Goal: Navigation & Orientation: Find specific page/section

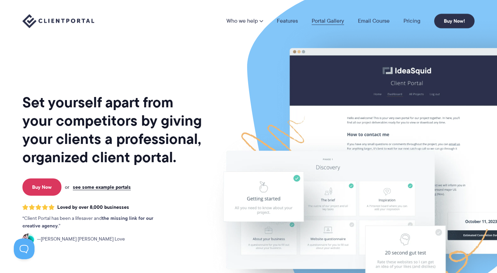
click at [327, 20] on link "Portal Gallery" at bounding box center [327, 21] width 32 height 6
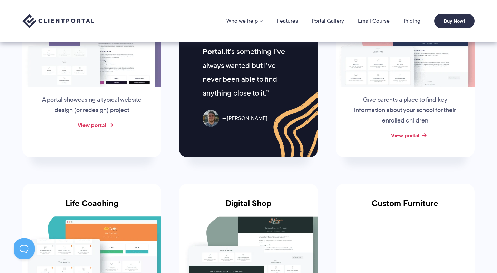
scroll to position [361, 0]
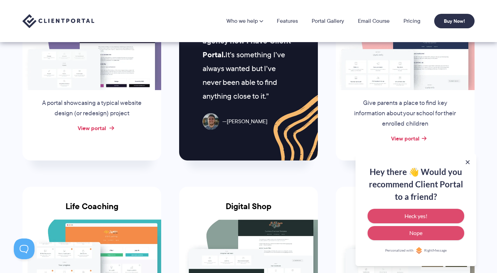
click at [96, 128] on link "View portal" at bounding box center [92, 128] width 28 height 8
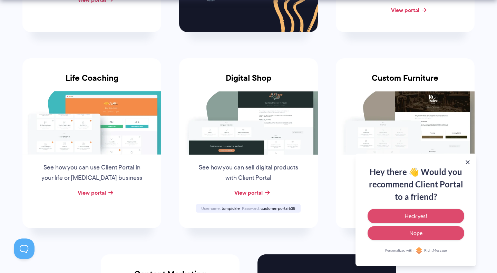
scroll to position [490, 0]
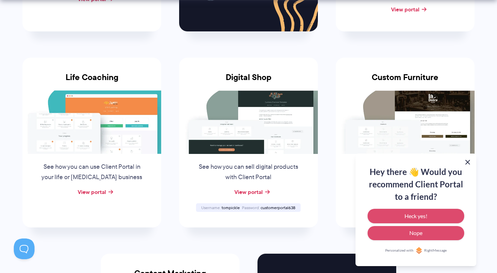
click at [466, 161] on button at bounding box center [467, 162] width 8 height 8
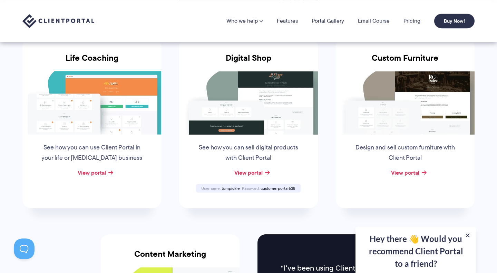
scroll to position [439, 0]
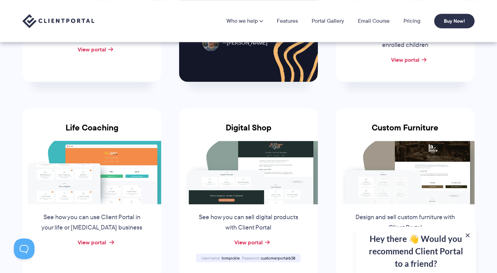
click at [90, 242] on link "View portal" at bounding box center [92, 242] width 28 height 8
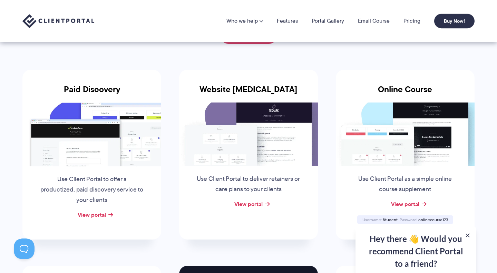
scroll to position [83, 0]
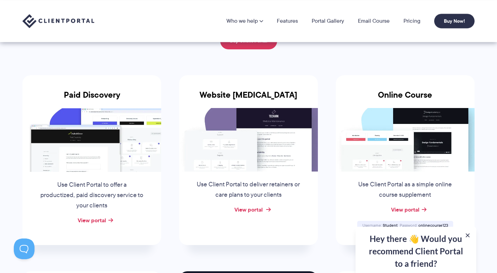
click at [253, 209] on link "View portal" at bounding box center [248, 209] width 28 height 8
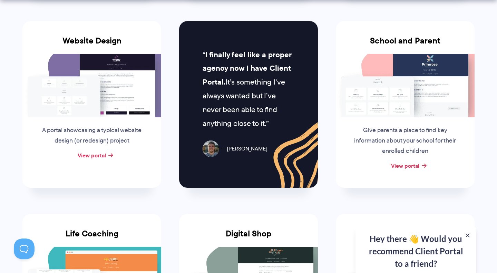
scroll to position [367, 0]
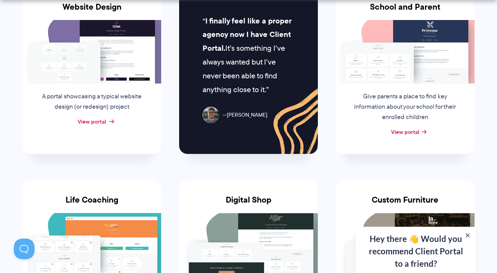
click at [95, 121] on link "View portal" at bounding box center [92, 121] width 28 height 8
click at [92, 120] on link "View portal" at bounding box center [92, 121] width 28 height 8
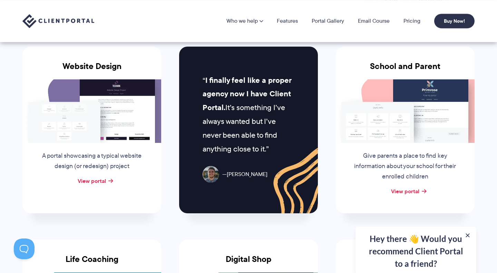
scroll to position [285, 0]
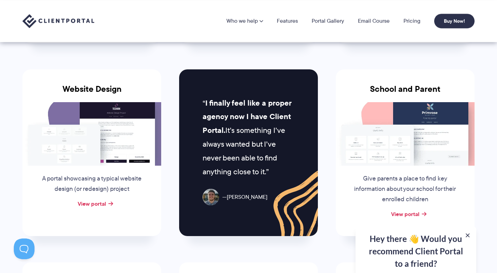
click at [90, 89] on h3 "Website Design" at bounding box center [91, 93] width 139 height 18
click at [97, 203] on link "View portal" at bounding box center [92, 203] width 28 height 8
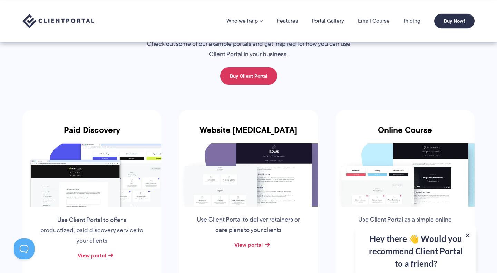
scroll to position [0, 0]
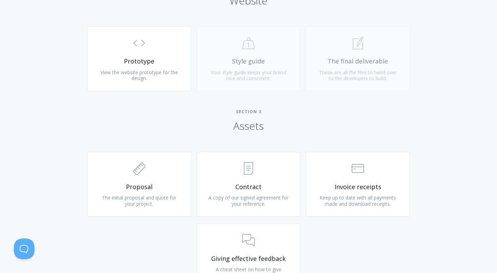
scroll to position [595, 0]
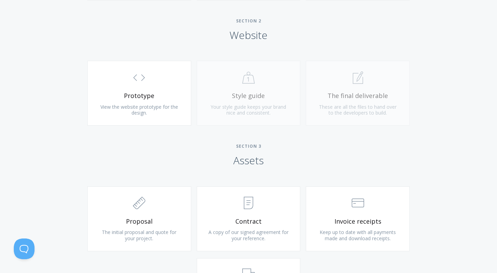
click at [242, 95] on div ".st0{fill:none;stroke:#000000;stroke-width:2;stroke-miterlimit:10;} Untitled-20…" at bounding box center [248, 97] width 109 height 72
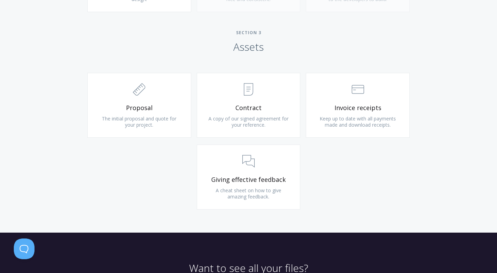
scroll to position [724, 0]
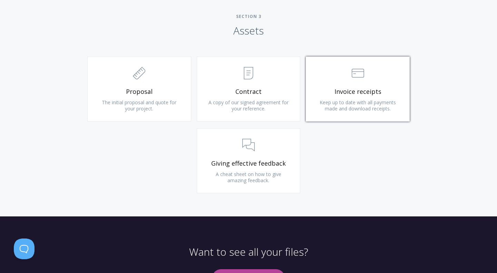
click at [352, 113] on link ".st0{fill:none;stroke:#000000;stroke-width:2;stroke-miterlimit:10;} Financial I…" at bounding box center [357, 89] width 104 height 65
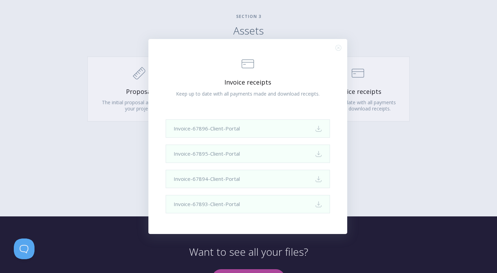
drag, startPoint x: 411, startPoint y: 160, endPoint x: 347, endPoint y: 124, distance: 73.6
click at [411, 160] on div ".st0{fill:none;stroke:#000000;stroke-width:2;stroke-miterlimit:10;} Financial I…" at bounding box center [248, 136] width 497 height 273
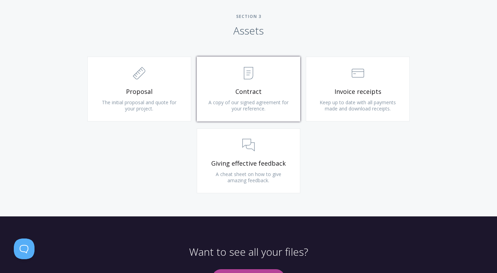
click at [262, 88] on span "Contract" at bounding box center [248, 92] width 82 height 8
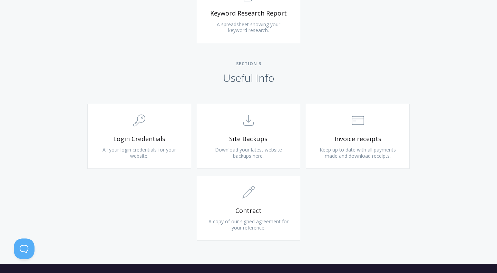
scroll to position [604, 0]
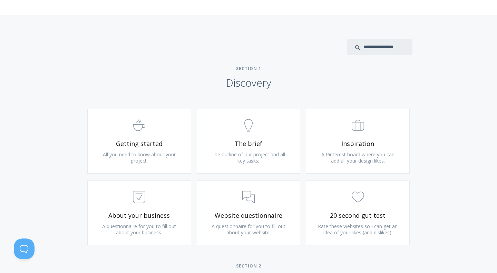
scroll to position [371, 0]
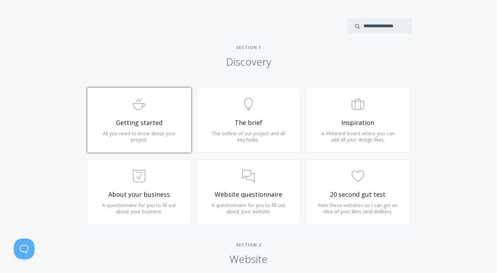
click at [136, 113] on span ".st0{fill:none;stroke:#000000;stroke-width:2;stroke-miterlimit:10;} Untitled-22" at bounding box center [139, 104] width 82 height 21
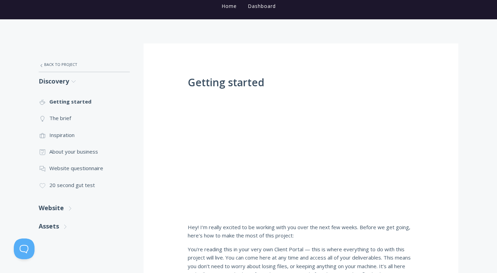
scroll to position [124, 0]
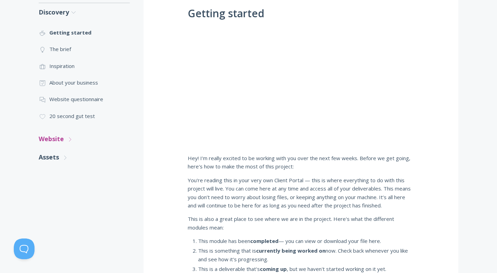
click at [0, 0] on icon ".st0{fill:none;stroke:#000000;stroke-width:2;stroke-miterlimit:10;} Untitled-27" at bounding box center [0, 0] width 0 height 0
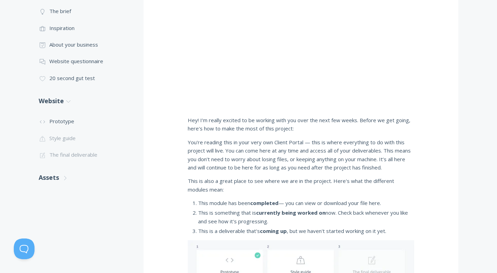
scroll to position [203, 0]
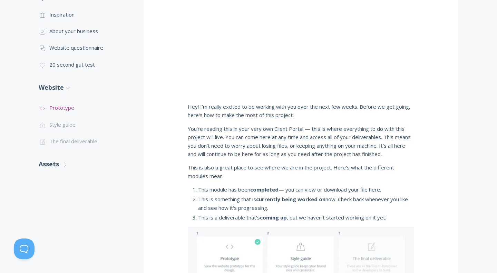
click at [67, 108] on link ".st0{fill:none;stroke:#000000;stroke-width:2;stroke-miterlimit:10;} Untitled-16…" at bounding box center [84, 107] width 91 height 17
click at [57, 163] on link "Assets .st0{fill:none;stroke:#000000;stroke-width:2;stroke-miterlimit:10;} Unti…" at bounding box center [84, 164] width 91 height 18
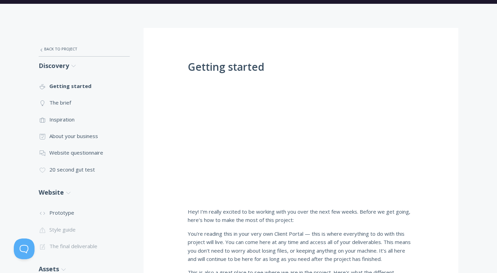
scroll to position [91, 0]
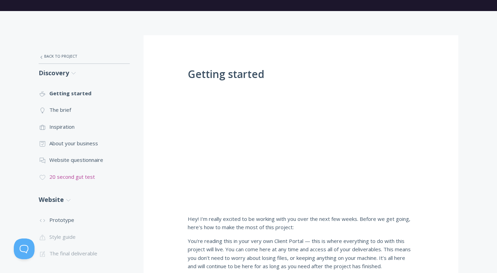
click at [70, 177] on link ".cls-1{fill:none;stroke:#000;stroke-miterlimit:10;stroke-width:2px;} 1. General…" at bounding box center [84, 176] width 91 height 17
click at [72, 160] on link ".st0{fill:none;stroke:#000000;stroke-width:2;stroke-miterlimit:10;} 3. Communic…" at bounding box center [84, 159] width 91 height 17
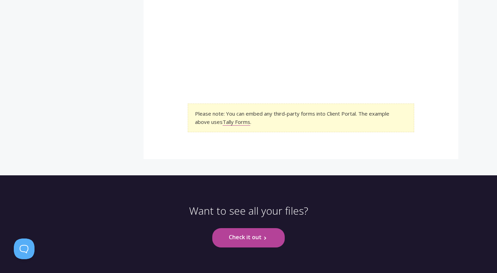
scroll to position [385, 0]
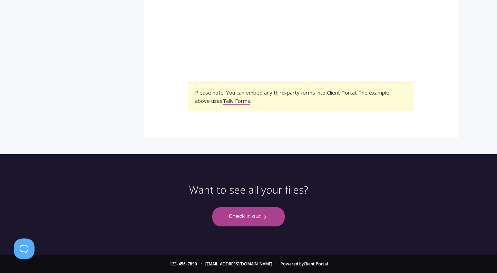
click at [249, 217] on link "Check it out .st0{fill:none;stroke:#000000;stroke-width:2;stroke-miterlimit:10;…" at bounding box center [248, 216] width 72 height 19
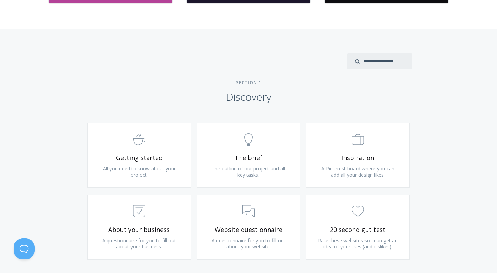
scroll to position [313, 0]
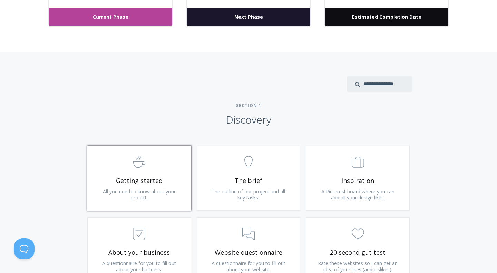
click at [142, 174] on link ".st0{fill:none;stroke:#000000;stroke-width:2;stroke-miterlimit:10;} Untitled-22…" at bounding box center [139, 178] width 104 height 65
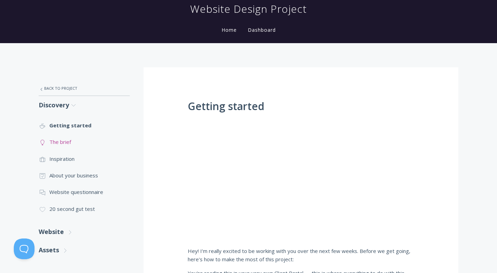
click at [63, 141] on link ".st0{fill:none;stroke:#000000;stroke-width:2;stroke-miterlimit:10;} Untitled-14…" at bounding box center [84, 141] width 91 height 17
click at [67, 160] on link ".st0{fill:none;stroke:#000000;stroke-width:2;stroke-miterlimit:10;} Untitled-20…" at bounding box center [84, 158] width 91 height 17
click at [71, 175] on link ".st0{fill:none;stroke:#000000;stroke-width:2;stroke-miterlimit:10;} Untitled-18…" at bounding box center [84, 175] width 91 height 17
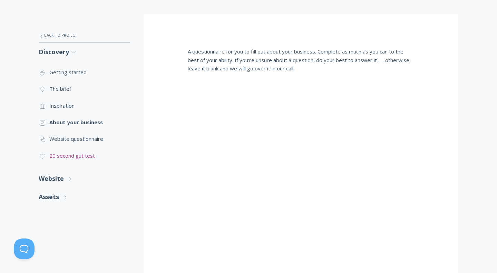
scroll to position [91, 0]
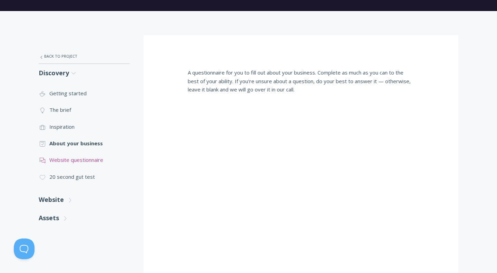
click at [76, 162] on link ".st0{fill:none;stroke:#000000;stroke-width:2;stroke-miterlimit:10;} 3. Communic…" at bounding box center [84, 159] width 91 height 17
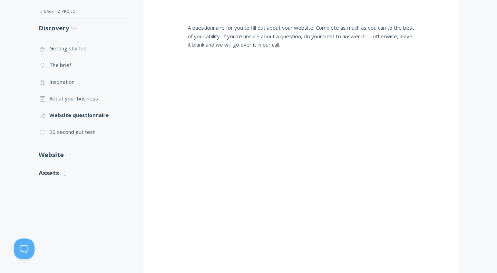
scroll to position [123, 0]
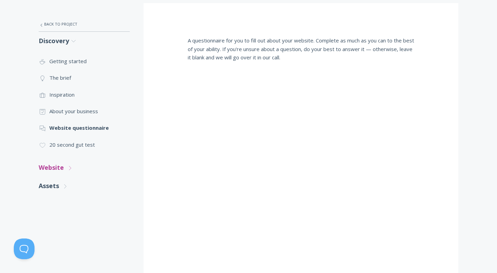
click at [61, 168] on link "Website .st0{fill:none;stroke:#000000;stroke-width:2;stroke-miterlimit:10;} Unt…" at bounding box center [84, 167] width 91 height 18
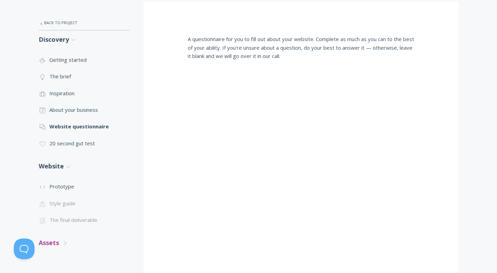
click at [52, 241] on link "Assets .st0{fill:none;stroke:#000000;stroke-width:2;stroke-miterlimit:10;} Unti…" at bounding box center [84, 242] width 91 height 18
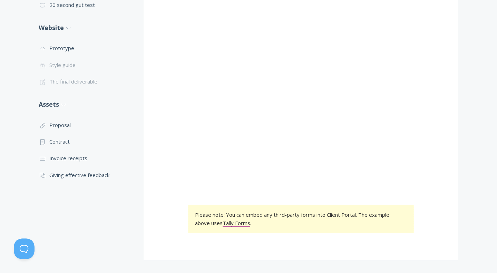
scroll to position [263, 0]
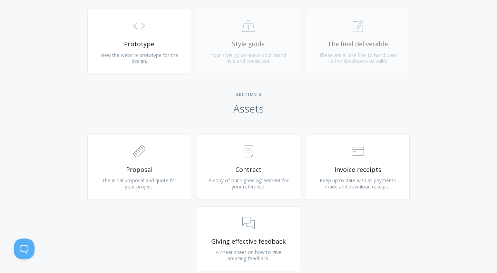
scroll to position [786, 0]
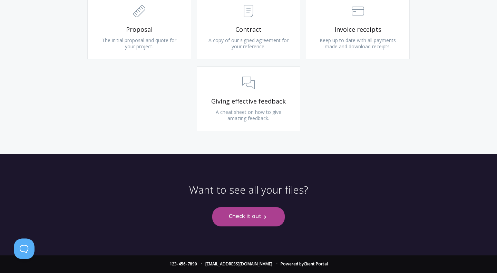
click at [247, 219] on link "Check it out .st0{fill:none;stroke:#000000;stroke-width:2;stroke-miterlimit:10;…" at bounding box center [248, 216] width 72 height 19
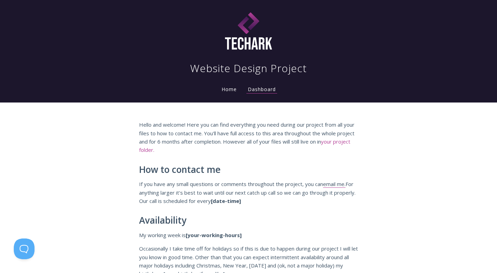
click at [152, 150] on link "your project folder." at bounding box center [244, 146] width 211 height 16
click at [155, 149] on link "your project folder." at bounding box center [244, 146] width 211 height 16
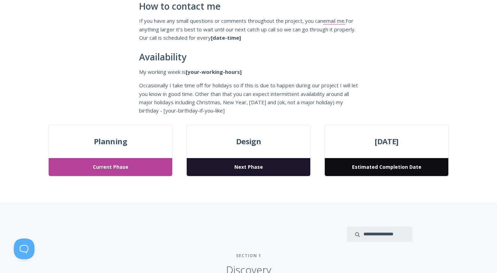
scroll to position [163, 0]
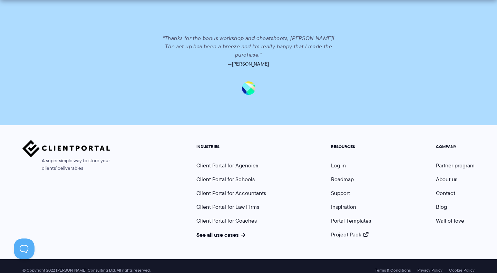
scroll to position [754, 0]
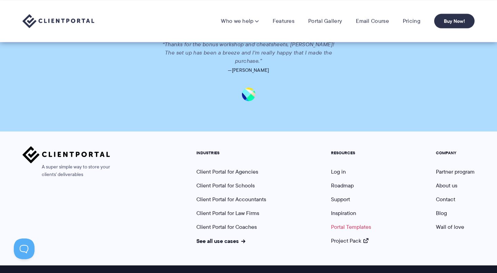
click at [351, 223] on link "Portal Templates" at bounding box center [351, 227] width 40 height 8
